Goal: Information Seeking & Learning: Learn about a topic

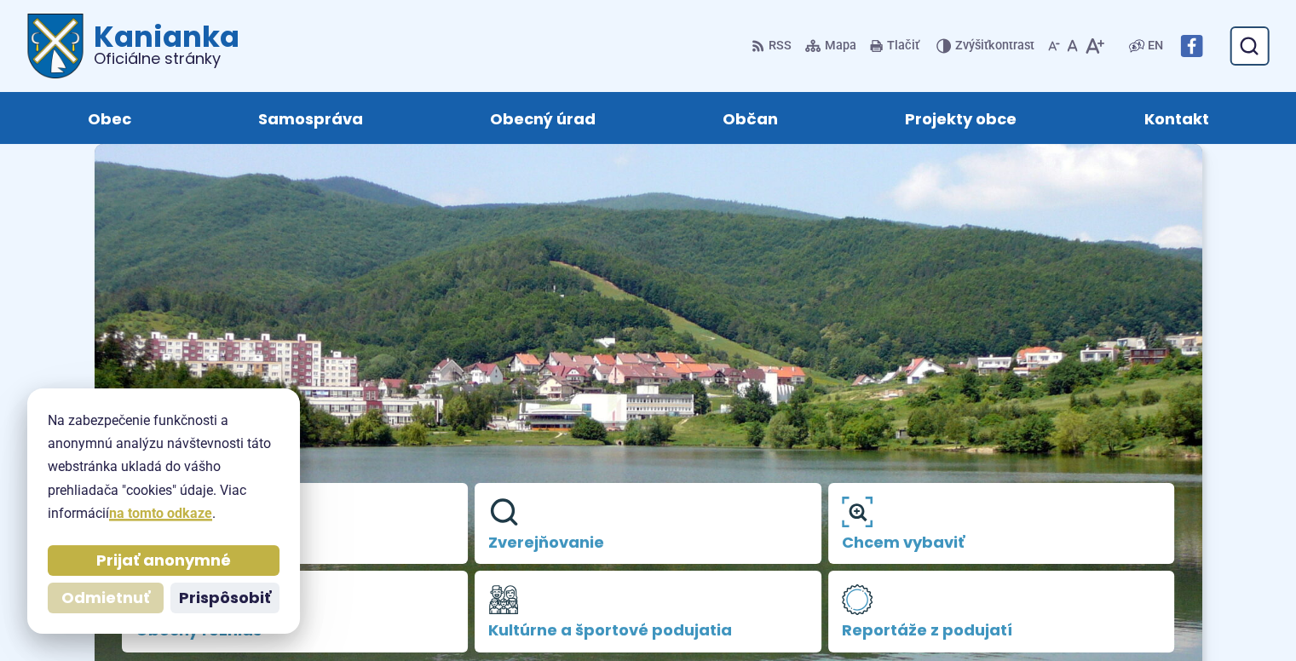
click at [130, 598] on span "Odmietnuť" at bounding box center [105, 599] width 89 height 20
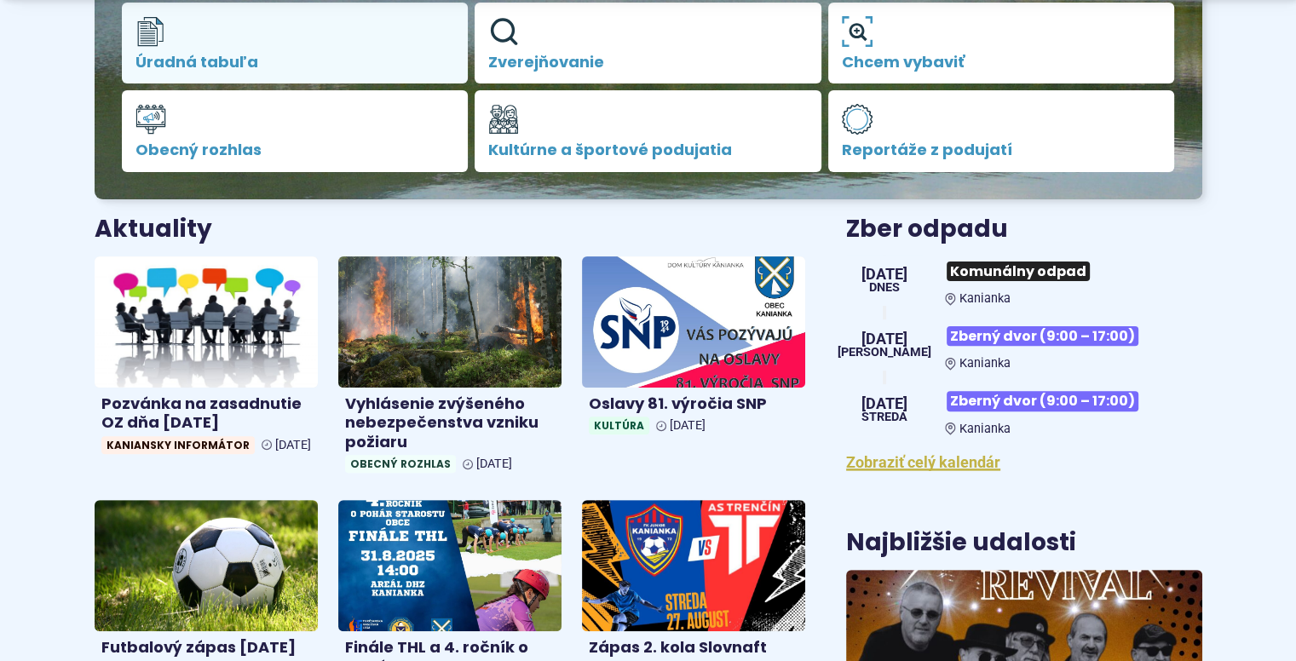
scroll to position [511, 0]
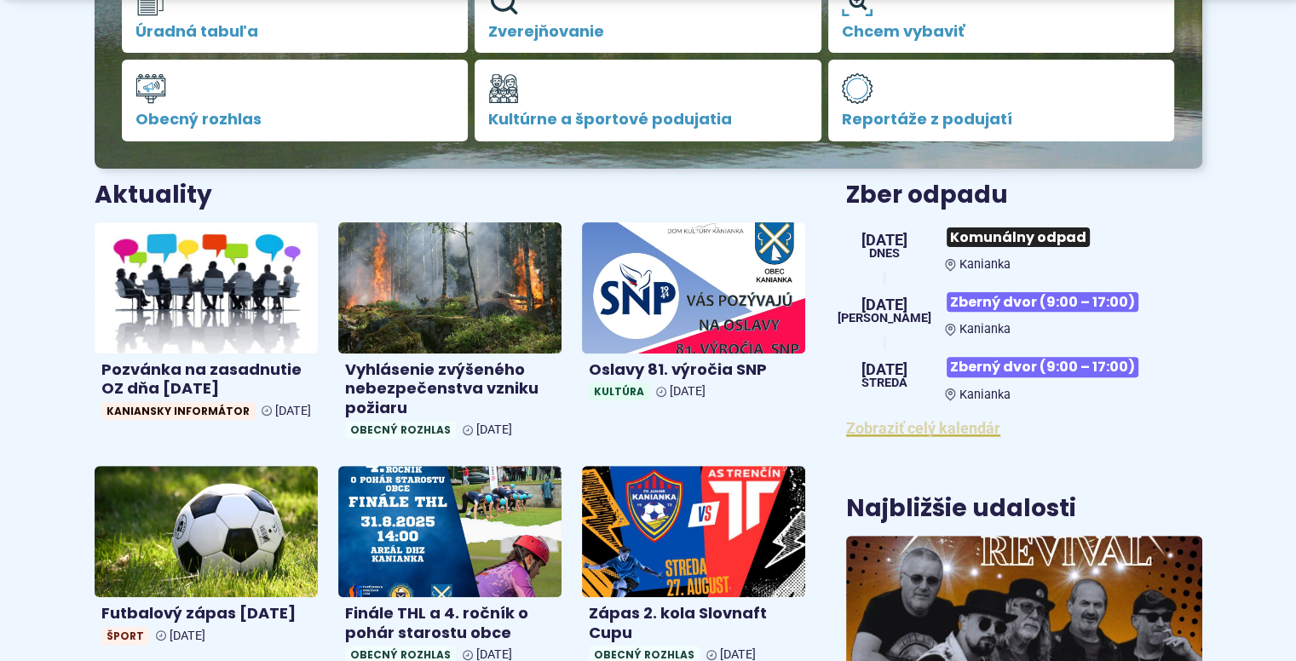
click at [892, 432] on link "Zobraziť celý kalendár" at bounding box center [923, 428] width 154 height 18
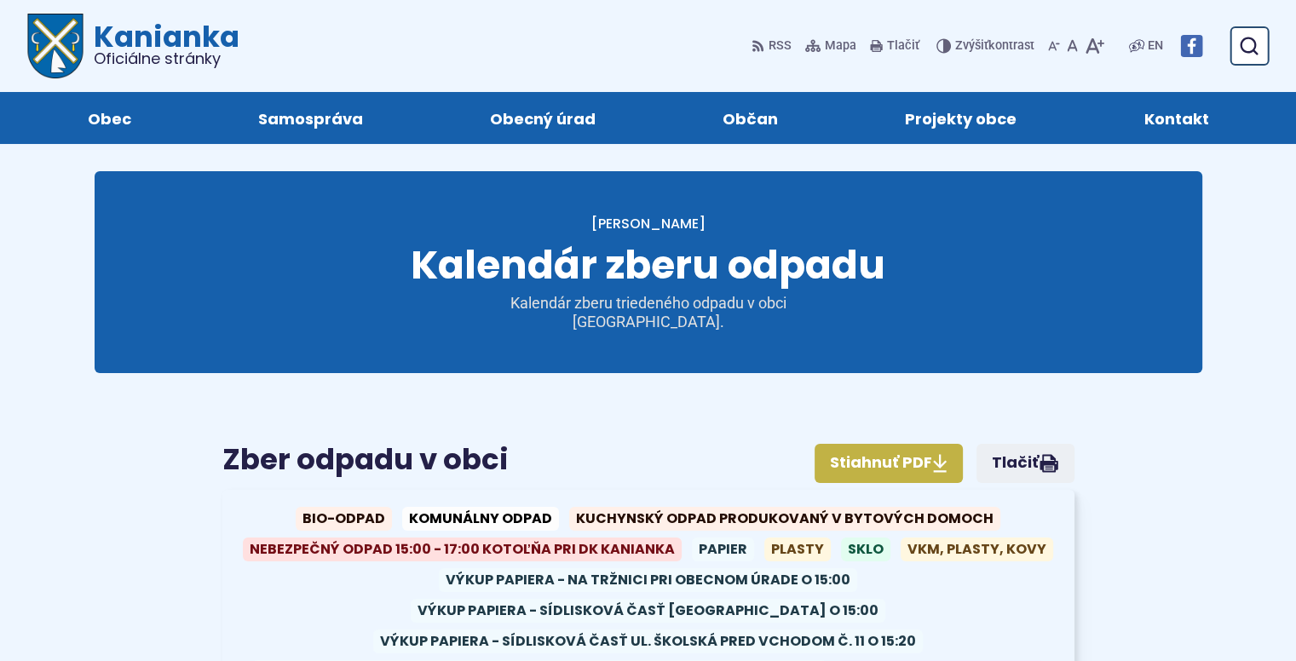
click at [774, 569] on span "Výkup papiera - na tržnici pri Obecnom úrade o 15:00" at bounding box center [648, 581] width 419 height 24
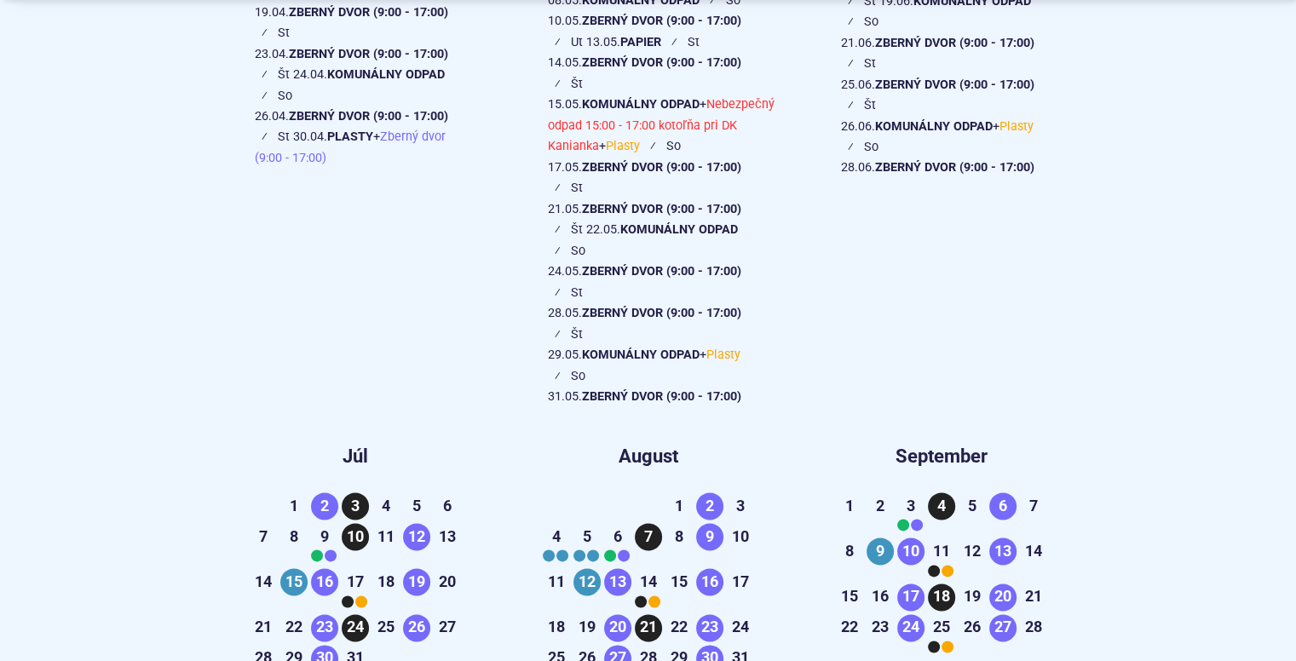
scroll to position [2328, 0]
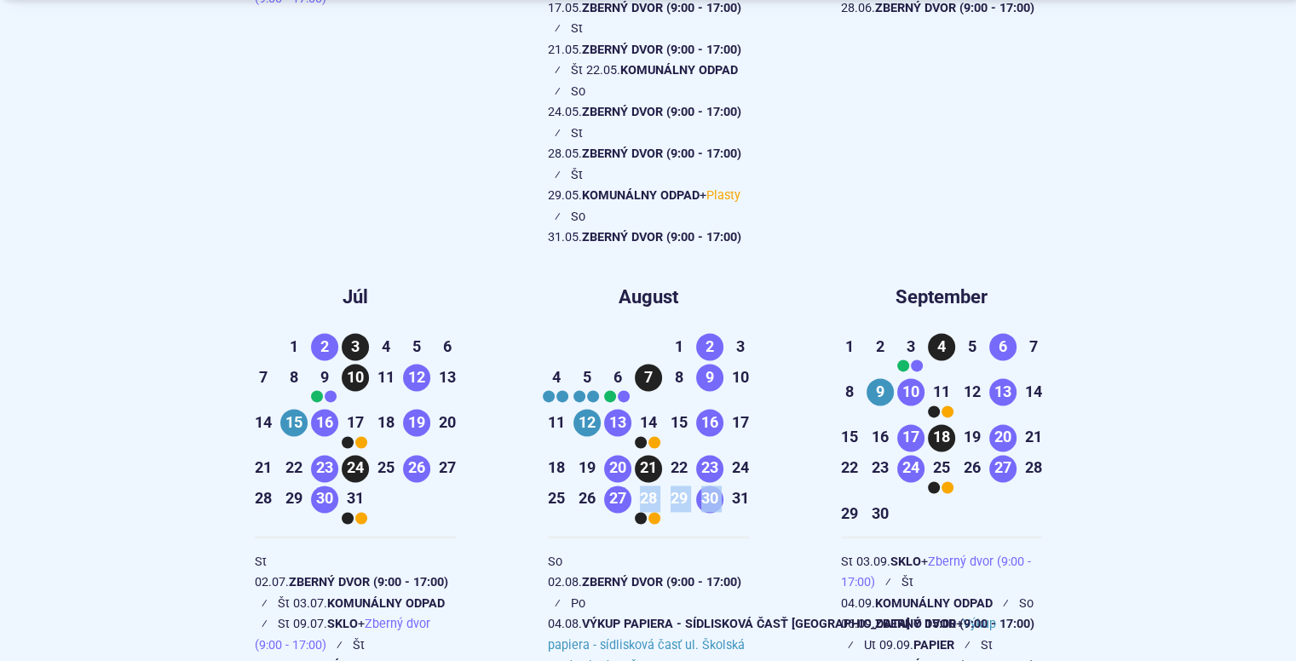
drag, startPoint x: 630, startPoint y: 421, endPoint x: 701, endPoint y: 413, distance: 71.2
click at [701, 484] on div "25 26 27 Zberný dvor (9:00 - 17:00) 28 Komunálny odpad + Plasty 29 30 Zberný dv…" at bounding box center [649, 506] width 266 height 45
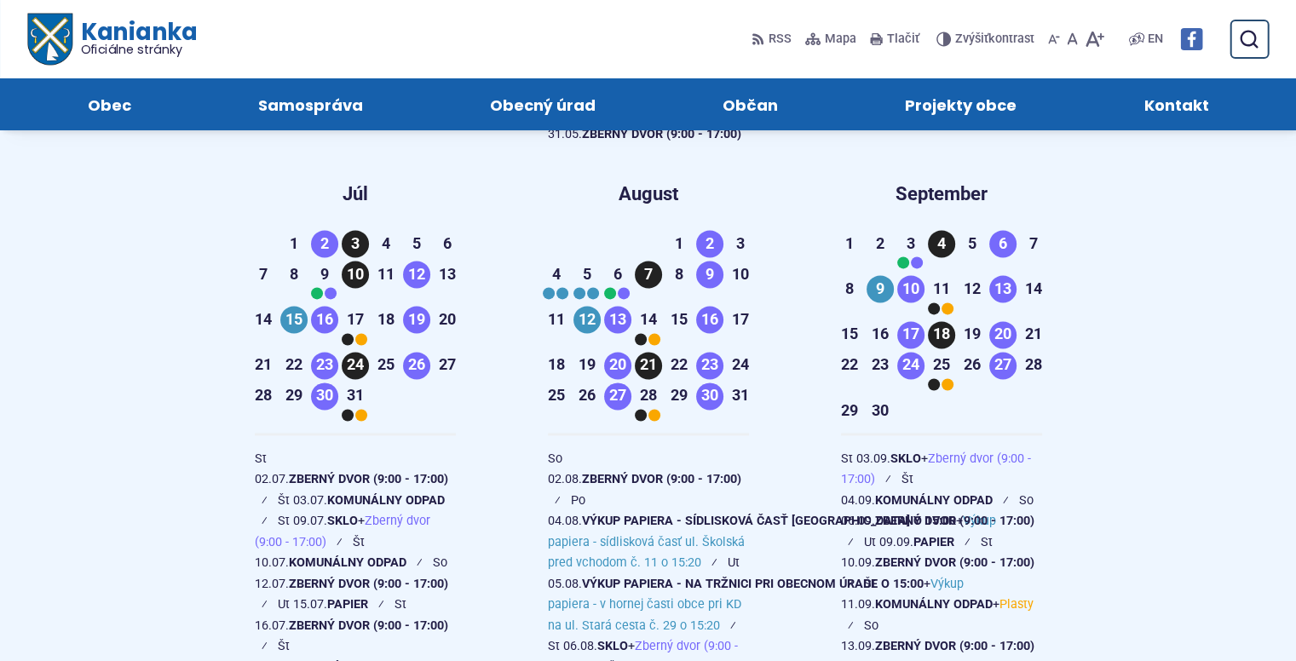
scroll to position [2397, 0]
